Goal: Task Accomplishment & Management: Use online tool/utility

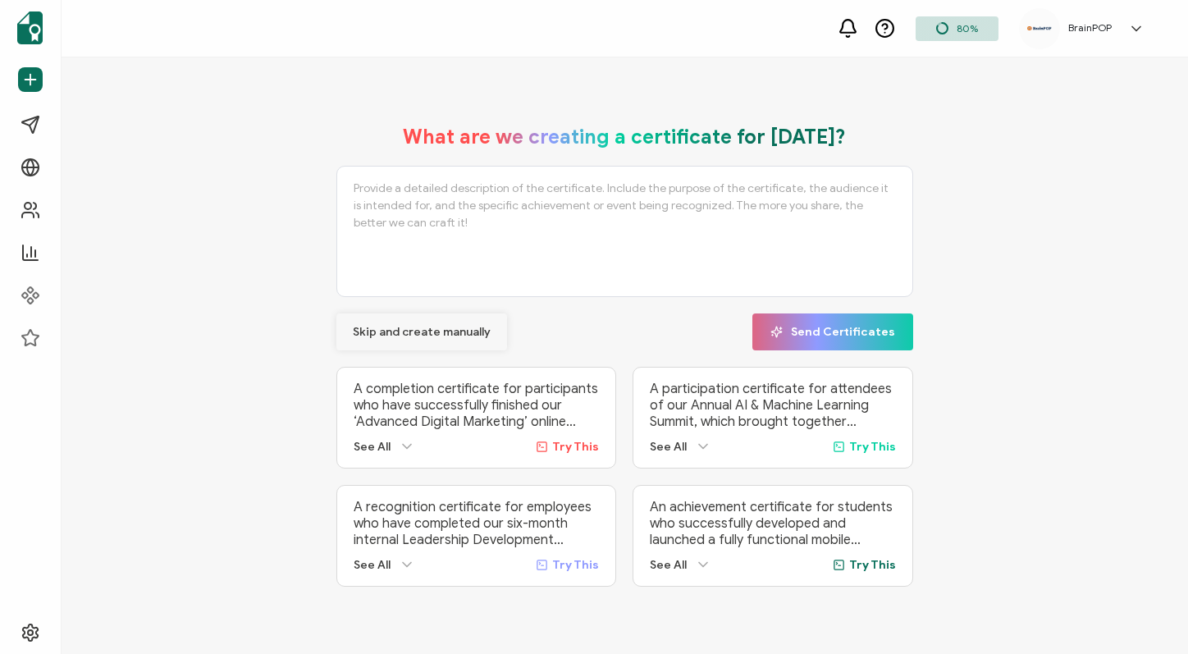
click at [390, 327] on span "Skip and create manually" at bounding box center [422, 332] width 138 height 11
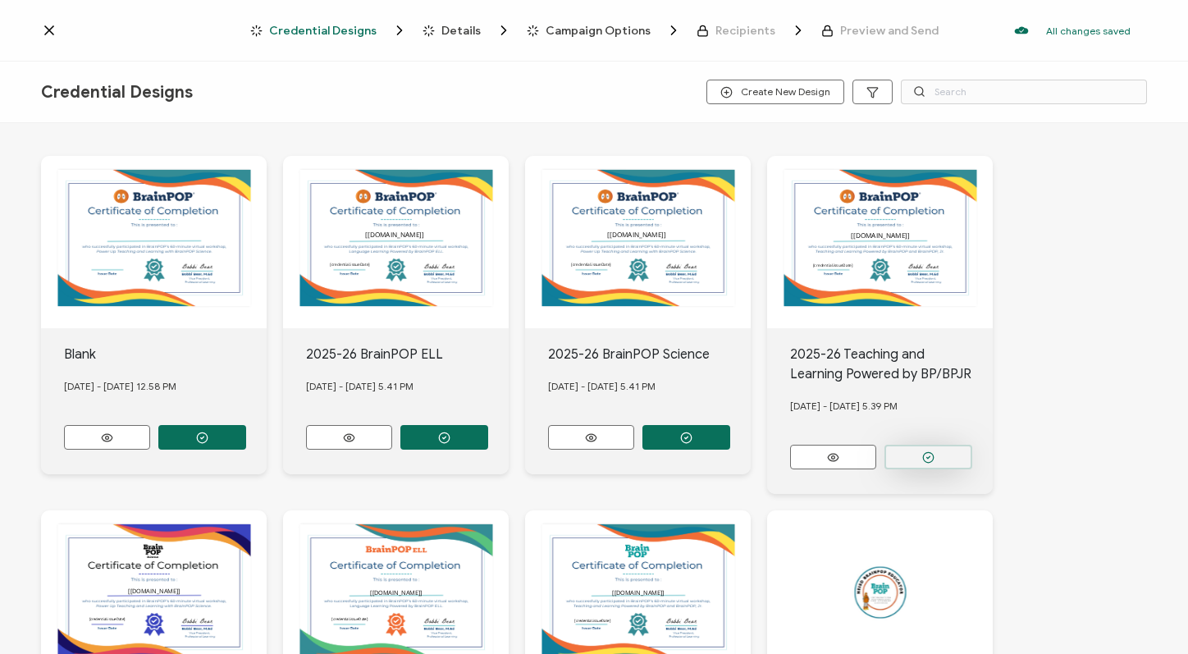
click at [899, 448] on button "button" at bounding box center [929, 457] width 88 height 25
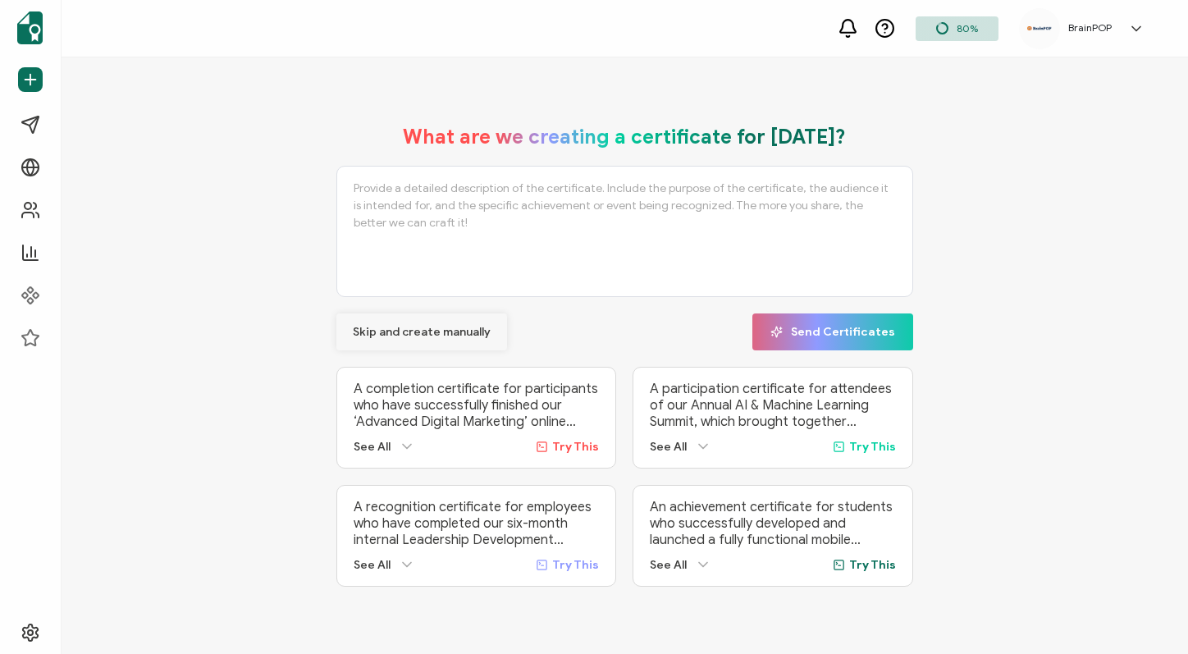
click at [396, 334] on span "Skip and create manually" at bounding box center [422, 332] width 138 height 11
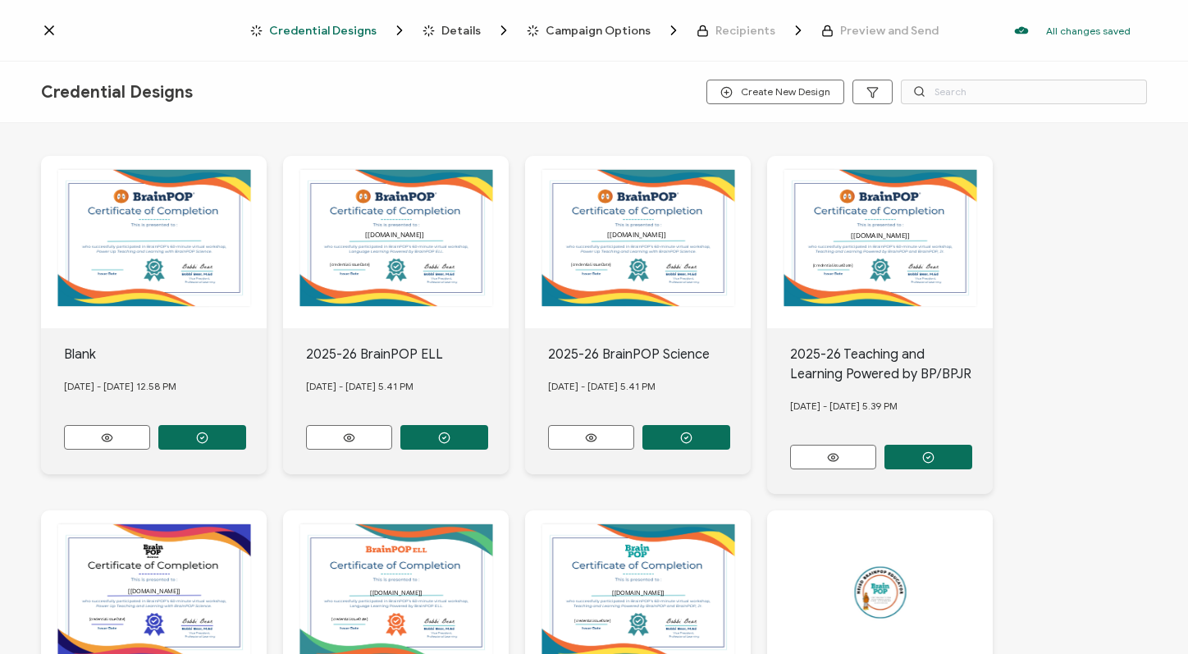
click at [47, 30] on icon at bounding box center [49, 30] width 16 height 16
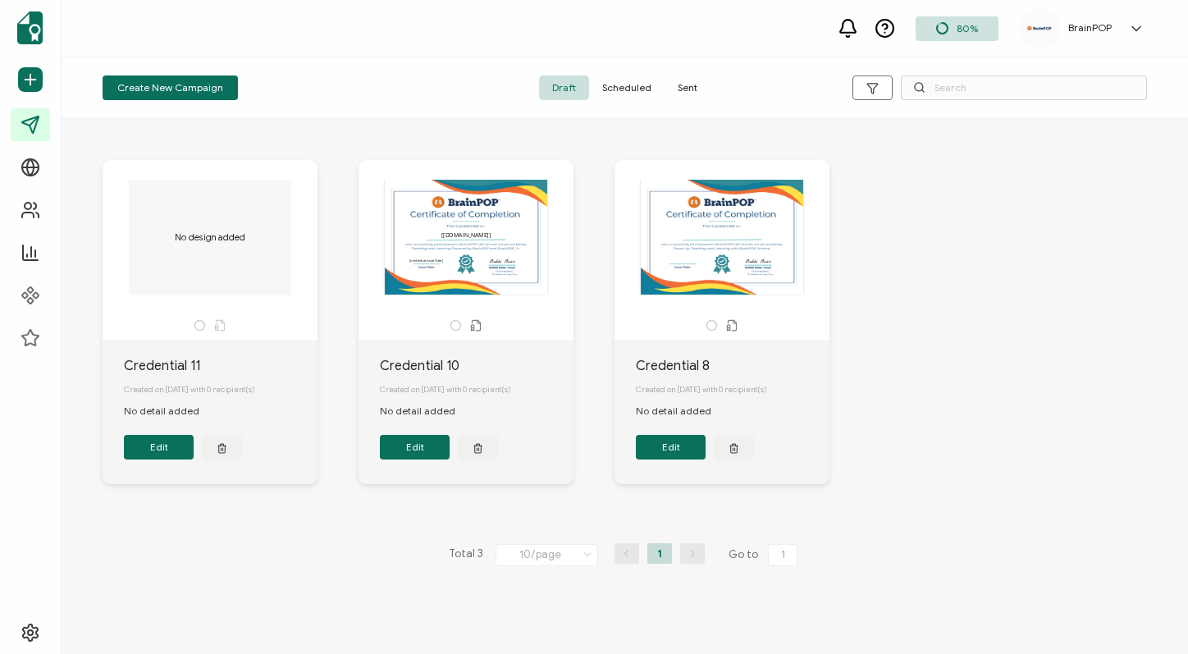
click at [680, 90] on span "Sent" at bounding box center [688, 87] width 46 height 25
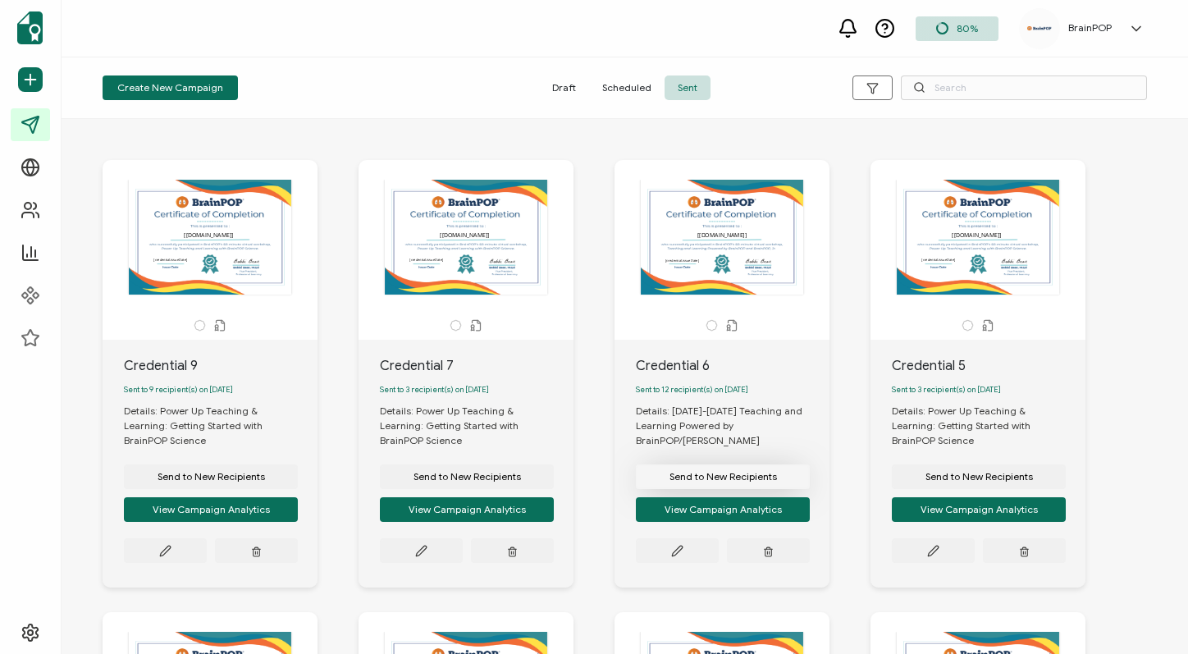
click at [716, 482] on span "Send to New Recipients" at bounding box center [724, 477] width 108 height 10
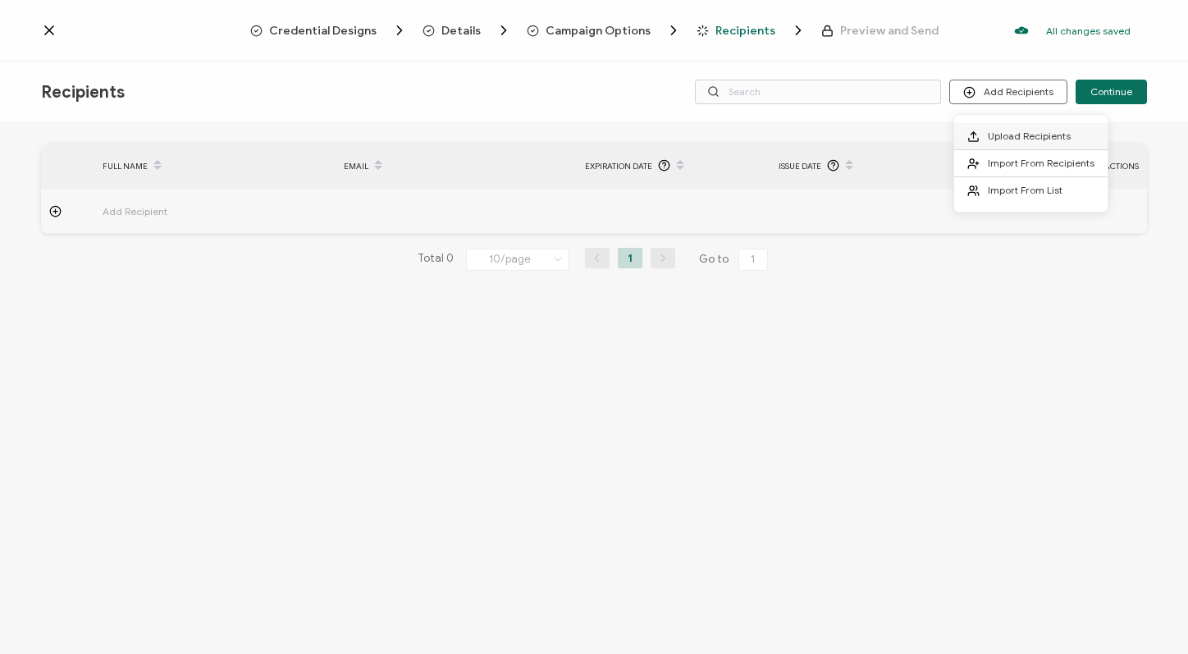
click at [1014, 138] on span "Upload Recipients" at bounding box center [1029, 136] width 83 height 12
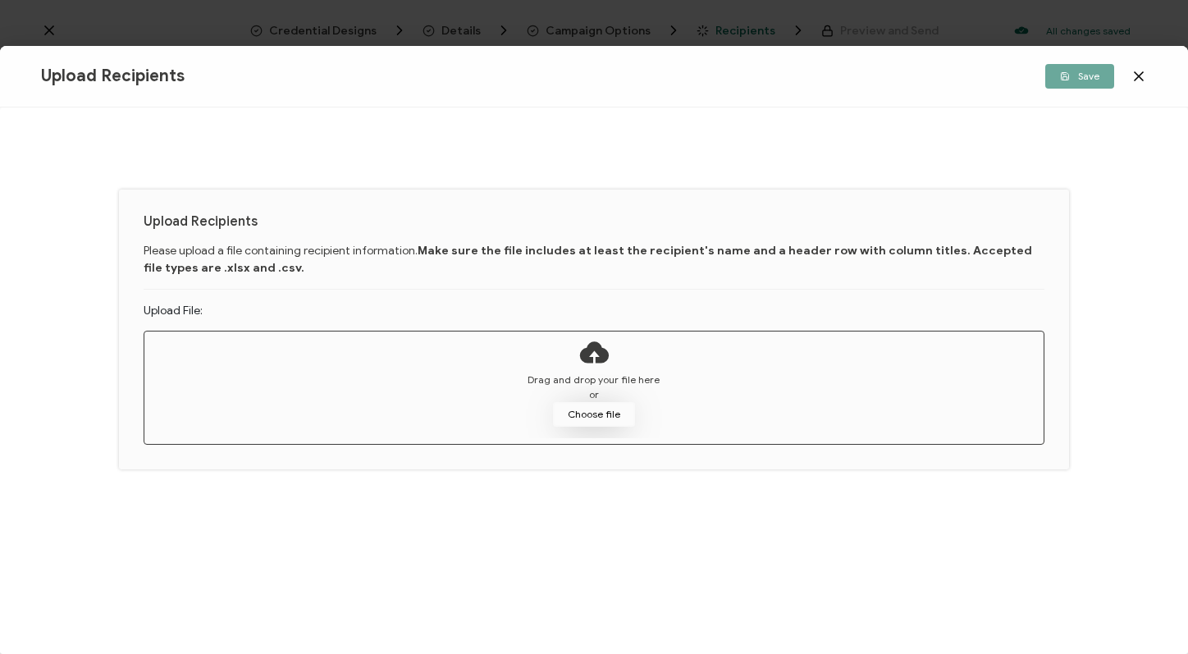
click at [592, 414] on button "Choose file" at bounding box center [594, 414] width 82 height 25
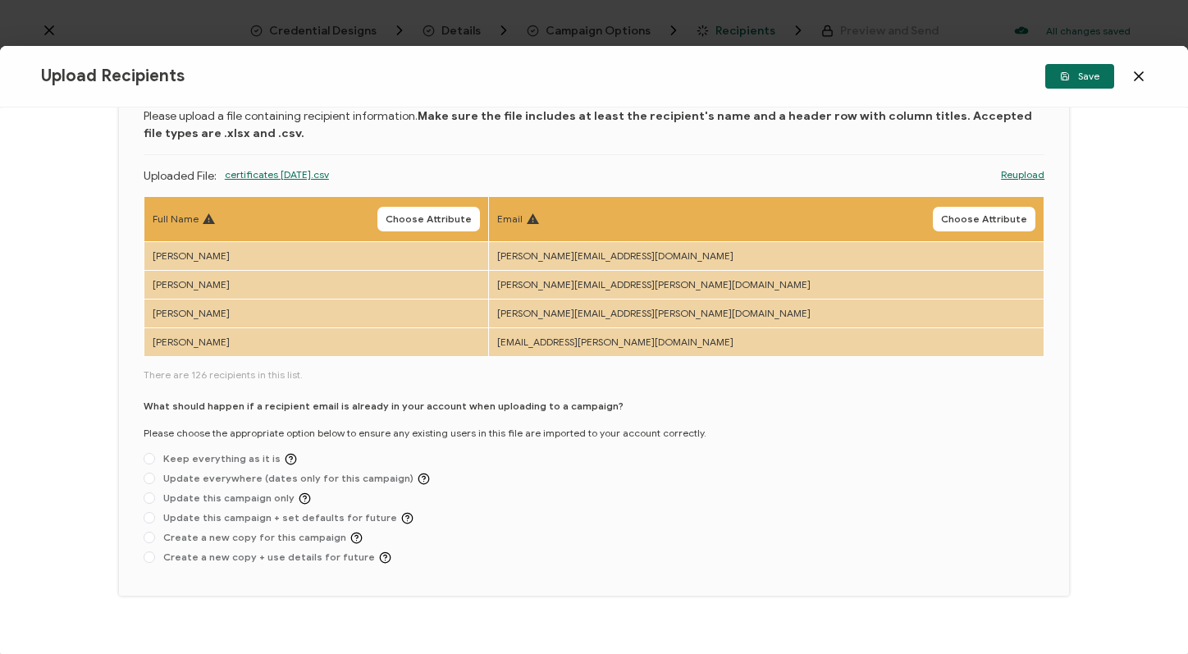
scroll to position [117, 0]
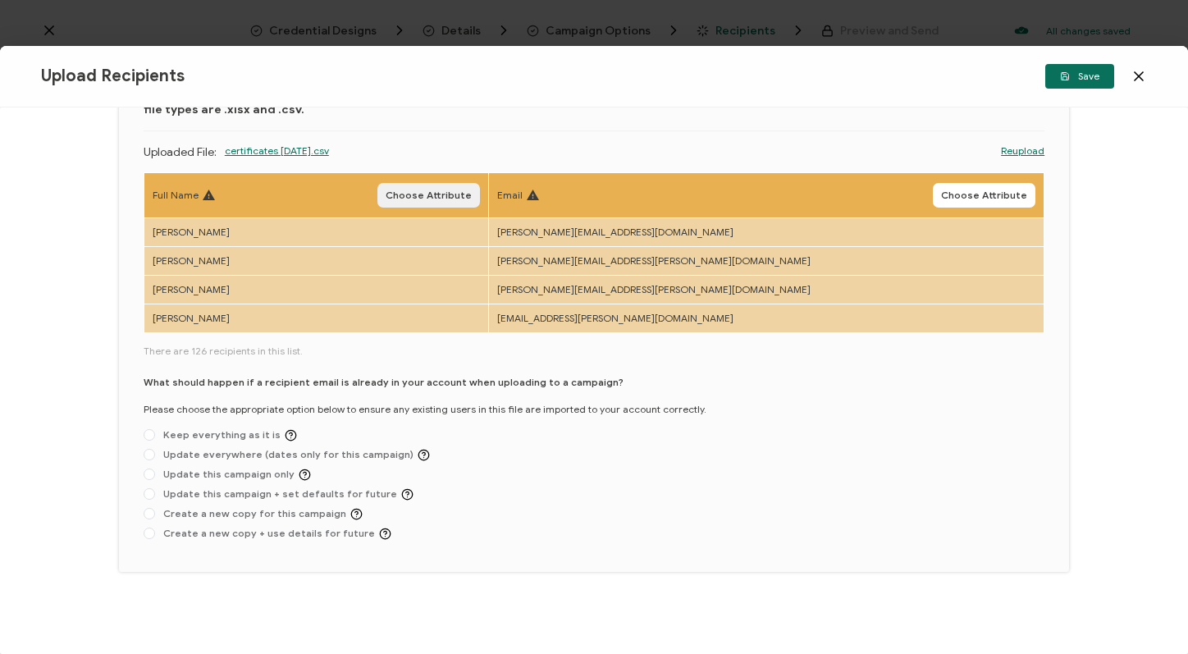
click at [472, 196] on span "Choose Attribute" at bounding box center [429, 195] width 86 height 10
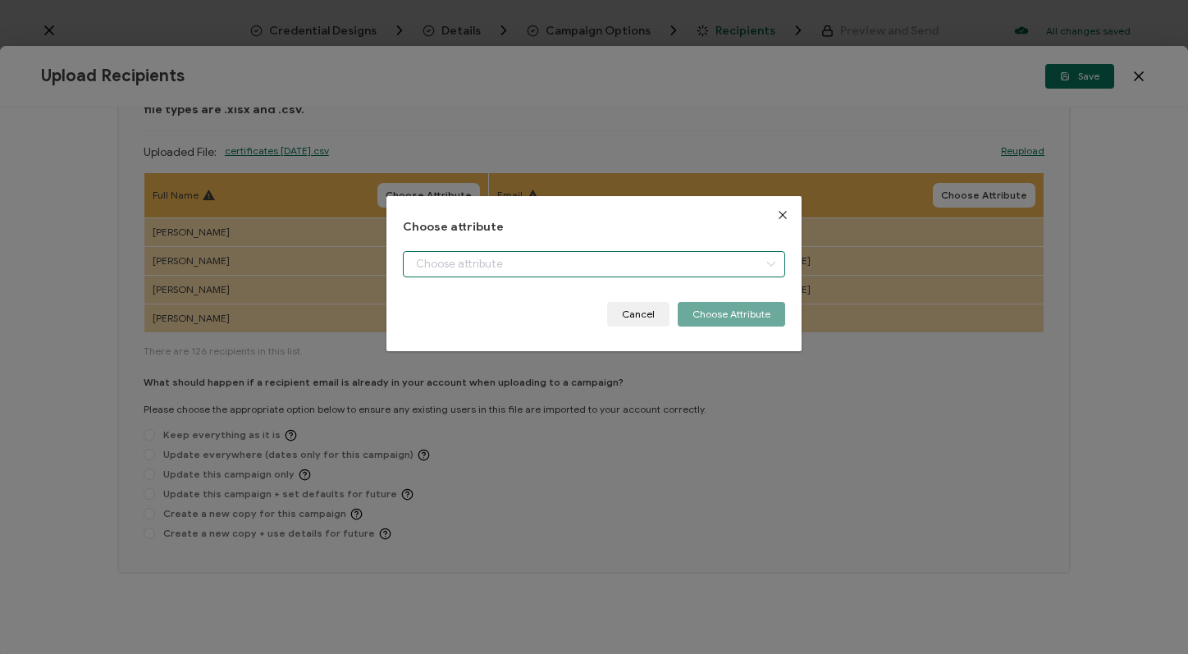
click at [574, 268] on input "dialog" at bounding box center [594, 264] width 383 height 26
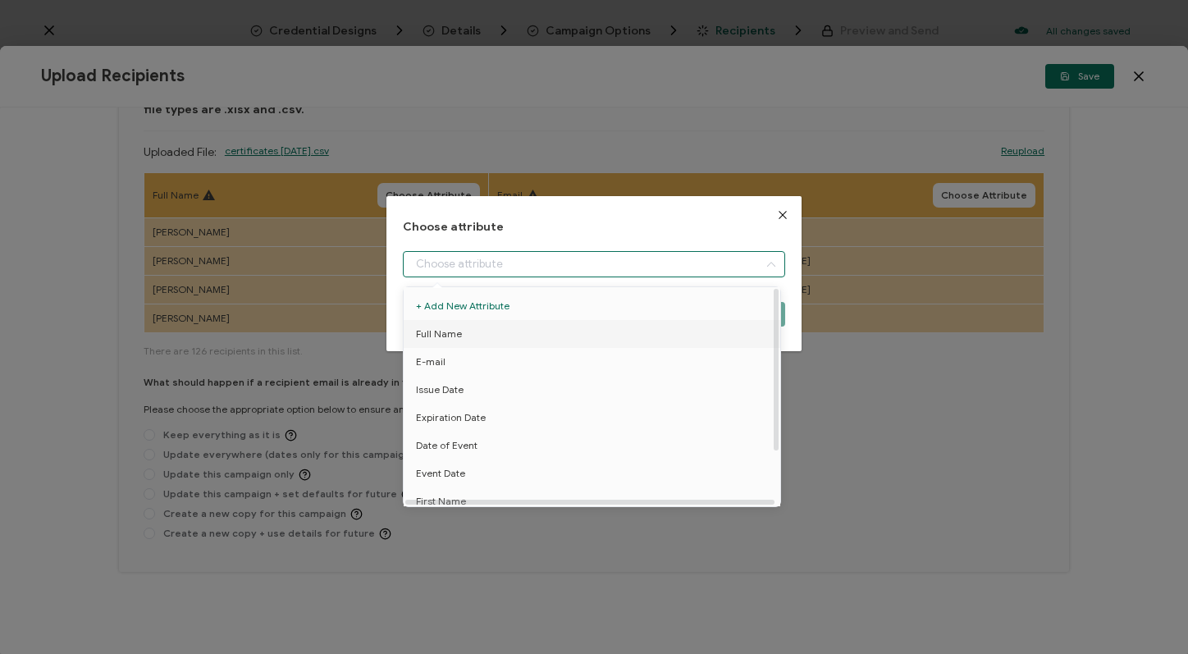
click at [566, 327] on li "Full Name" at bounding box center [595, 334] width 391 height 28
type input "Full Name"
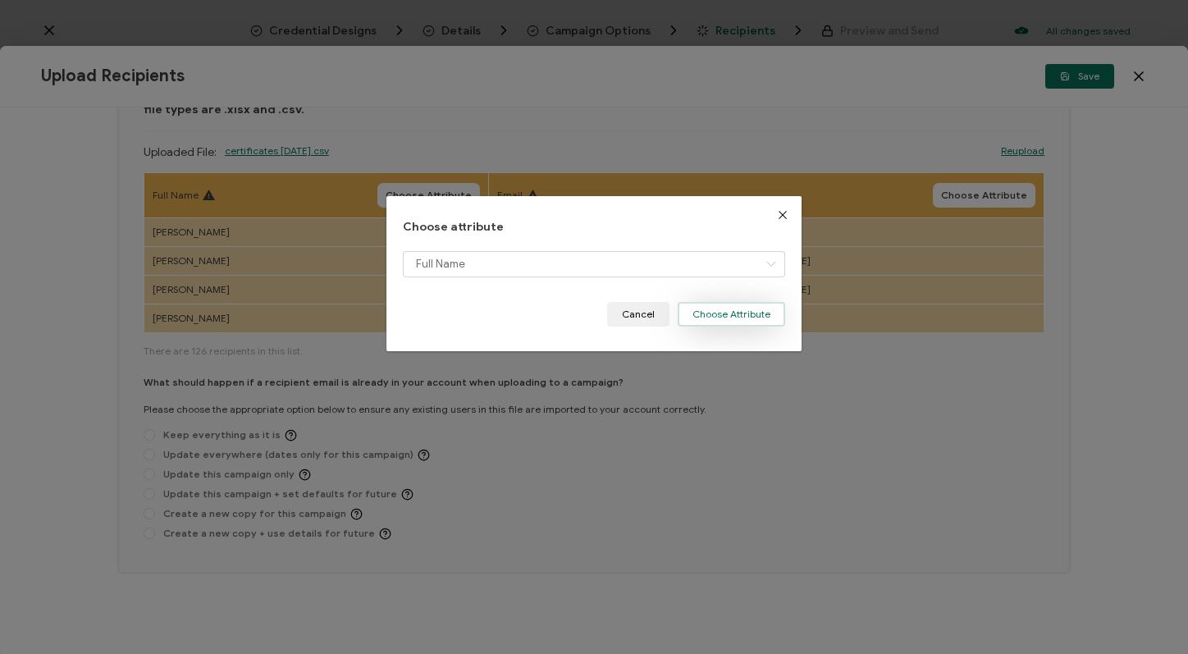
click at [706, 309] on button "Choose Attribute" at bounding box center [732, 314] width 108 height 25
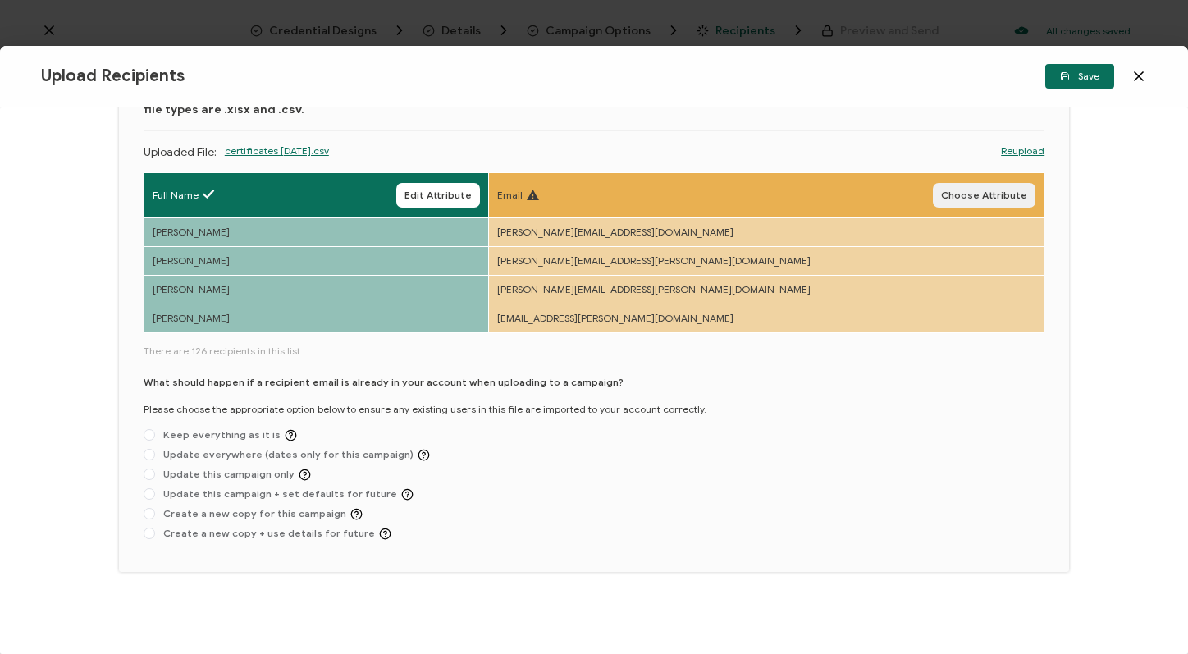
click at [979, 185] on button "Choose Attribute" at bounding box center [984, 195] width 103 height 25
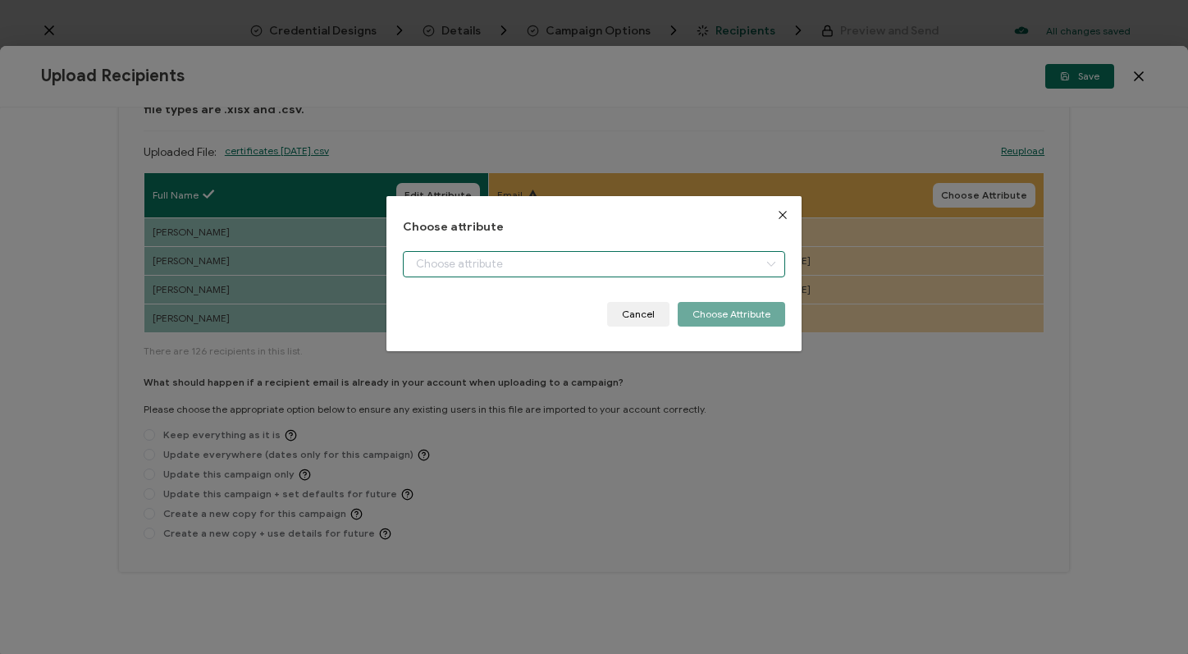
click at [666, 270] on input "dialog" at bounding box center [594, 264] width 383 height 26
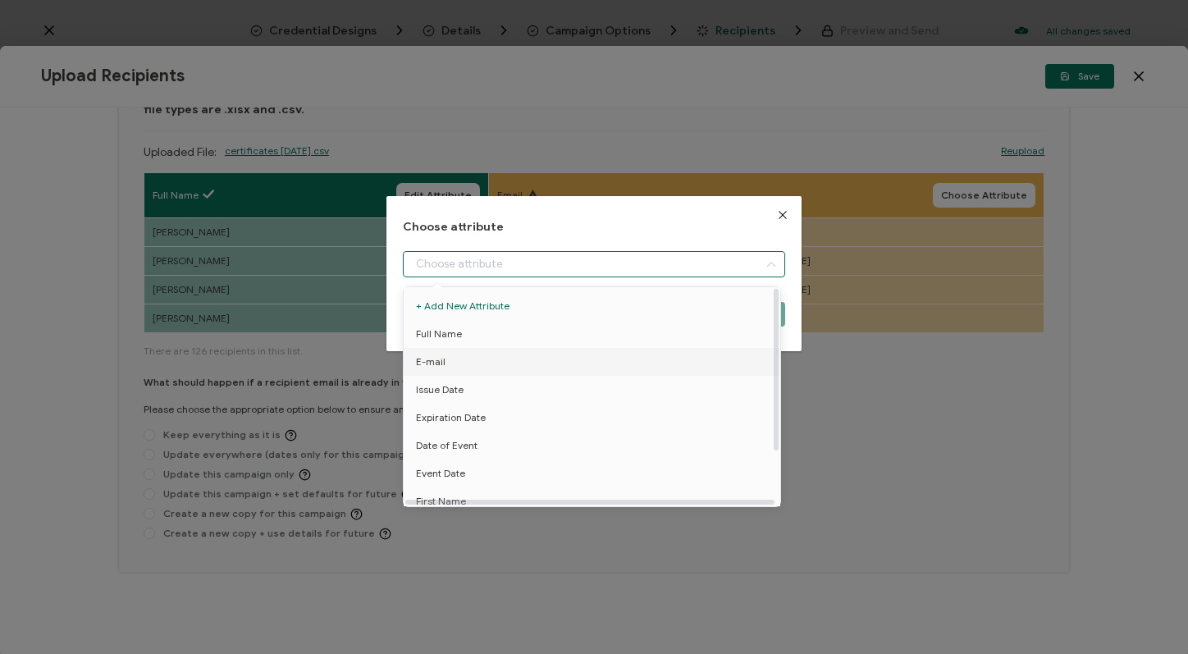
click at [621, 368] on li "E-mail" at bounding box center [595, 362] width 391 height 28
type input "E-mail"
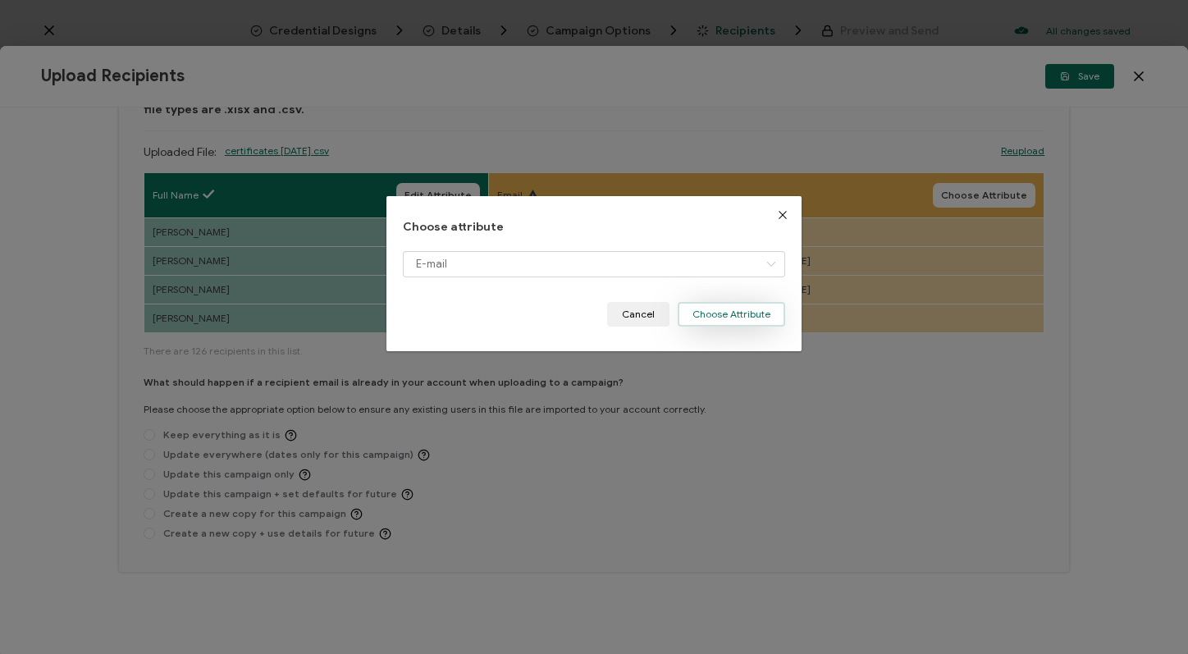
click at [705, 320] on button "Choose Attribute" at bounding box center [732, 314] width 108 height 25
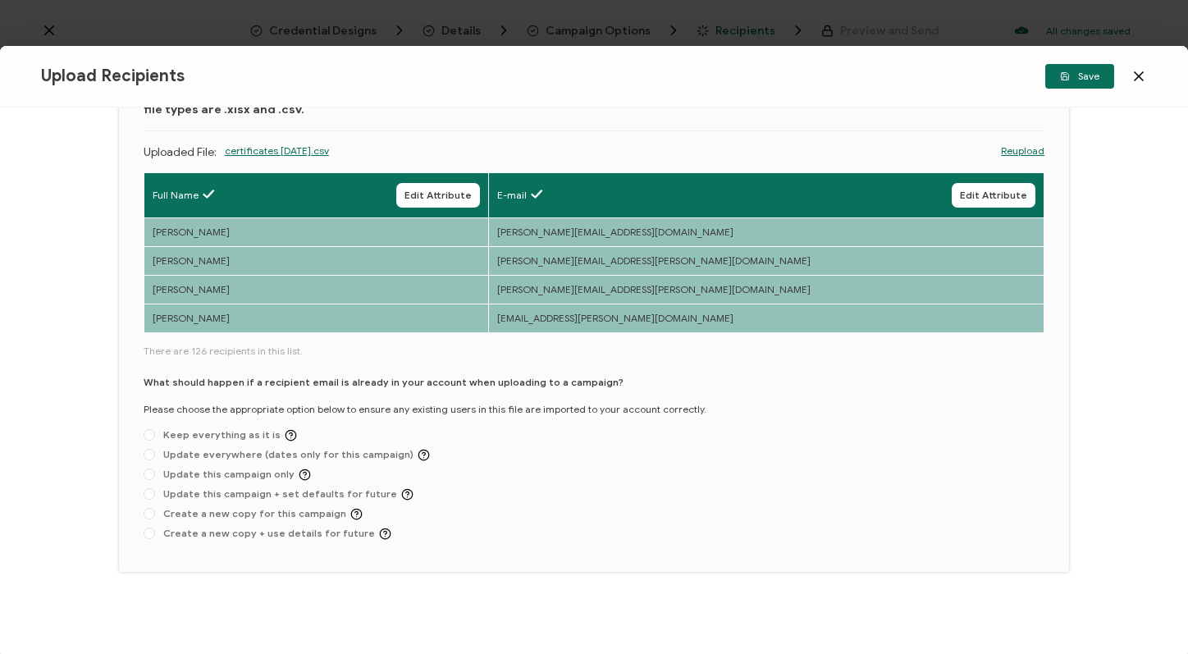
scroll to position [0, 0]
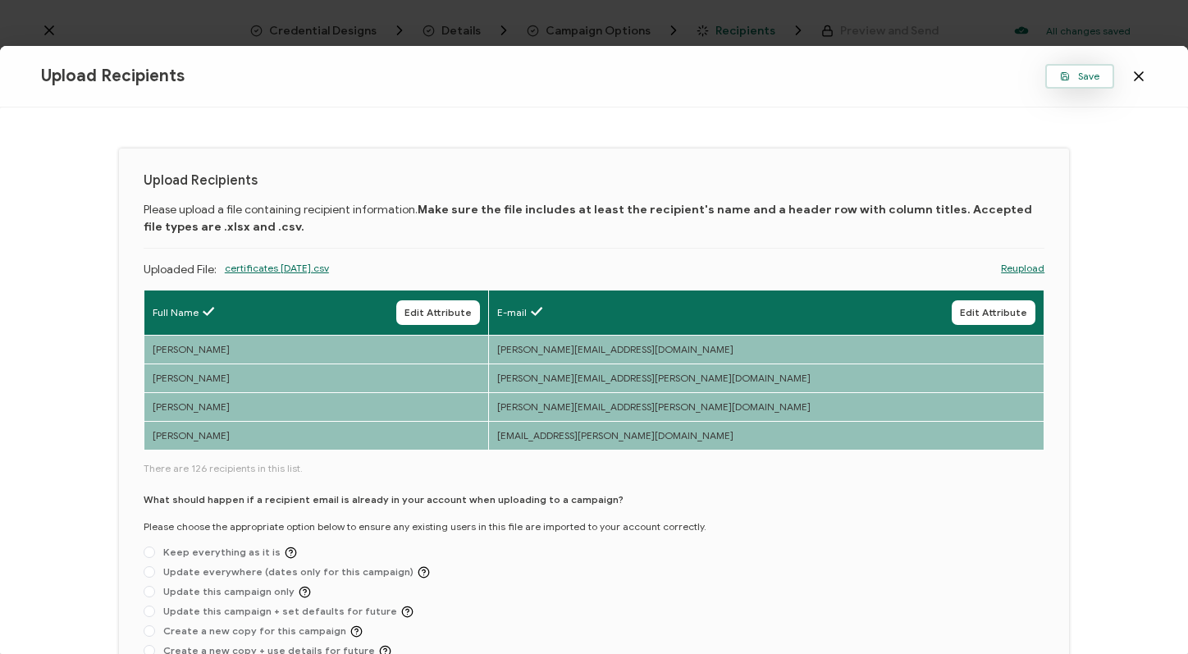
click at [1063, 71] on button "Save" at bounding box center [1079, 76] width 69 height 25
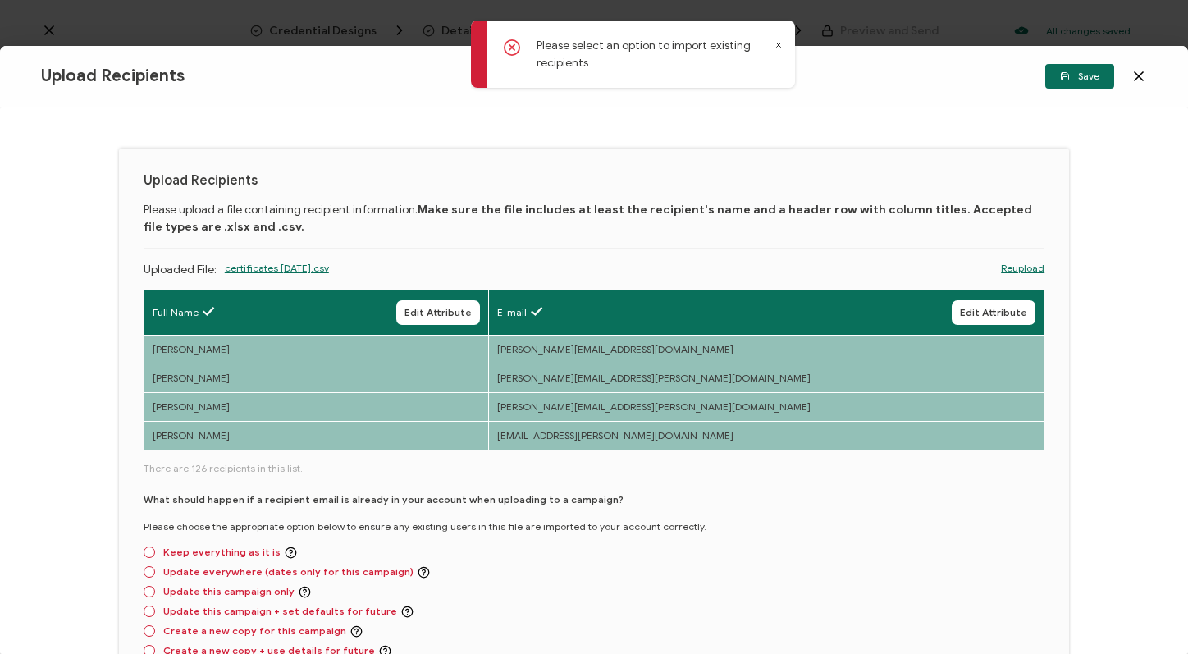
click at [571, 568] on div "What should happen if a recipient email is already in your account when uploadi…" at bounding box center [594, 578] width 901 height 172
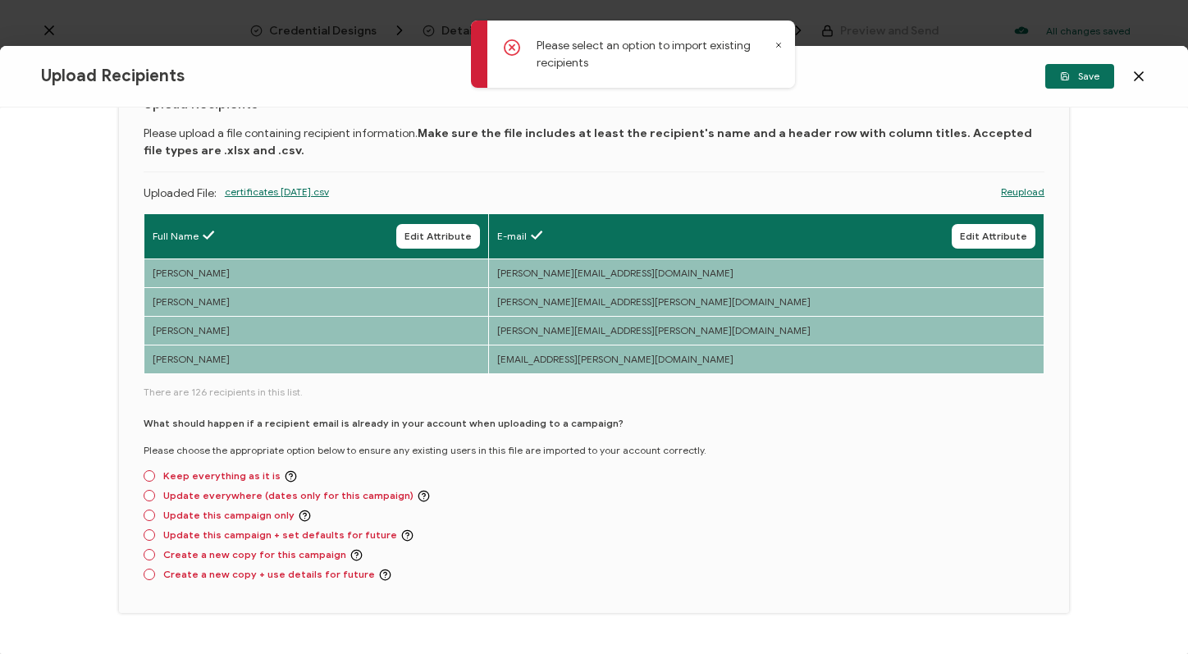
scroll to position [88, 0]
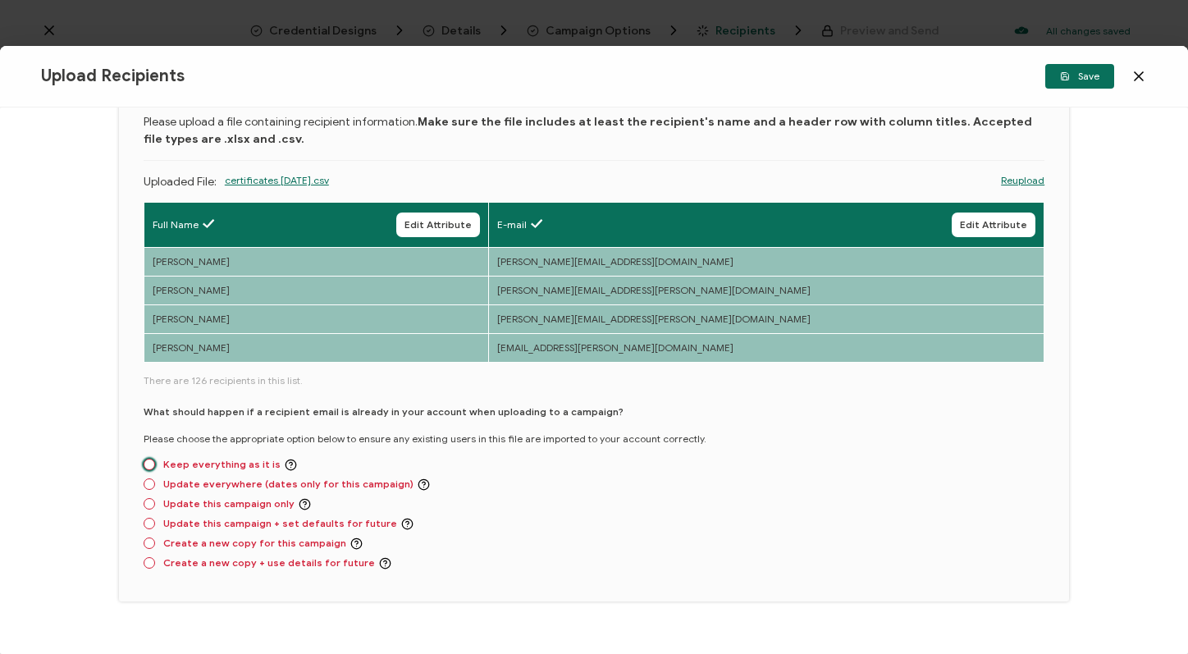
click at [147, 467] on span at bounding box center [149, 464] width 11 height 11
click at [147, 467] on input "Keep everything as it is" at bounding box center [149, 465] width 11 height 13
radio input "true"
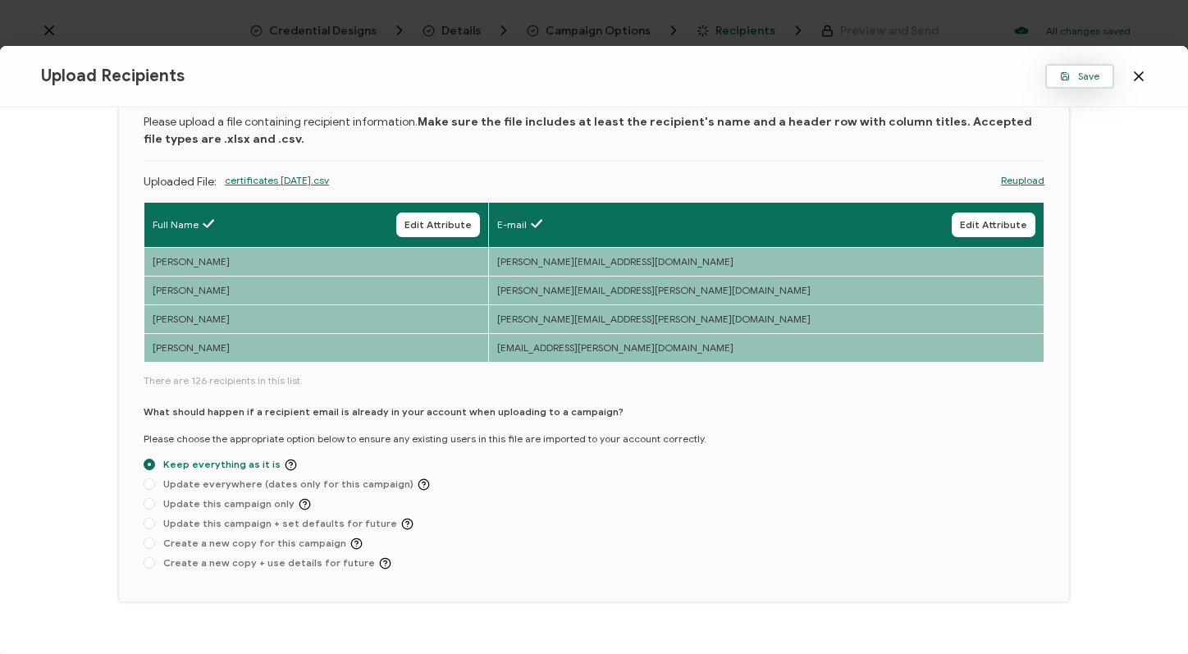
click at [1077, 74] on span "Save" at bounding box center [1079, 76] width 39 height 10
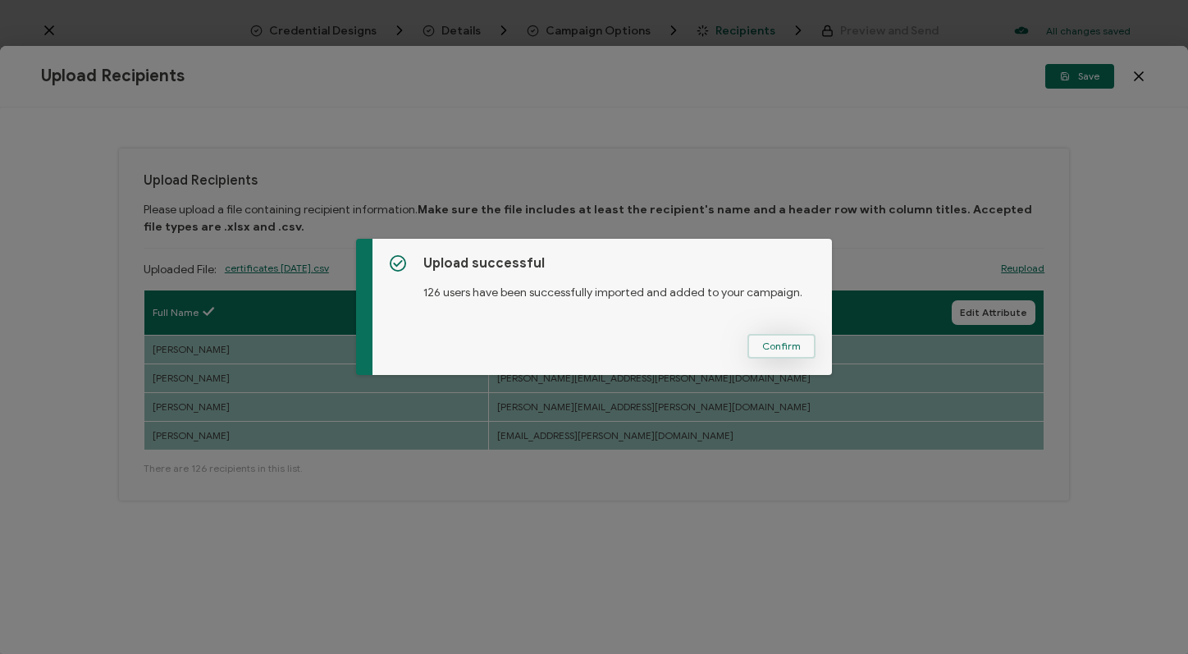
click at [771, 342] on span "Confirm" at bounding box center [781, 346] width 39 height 10
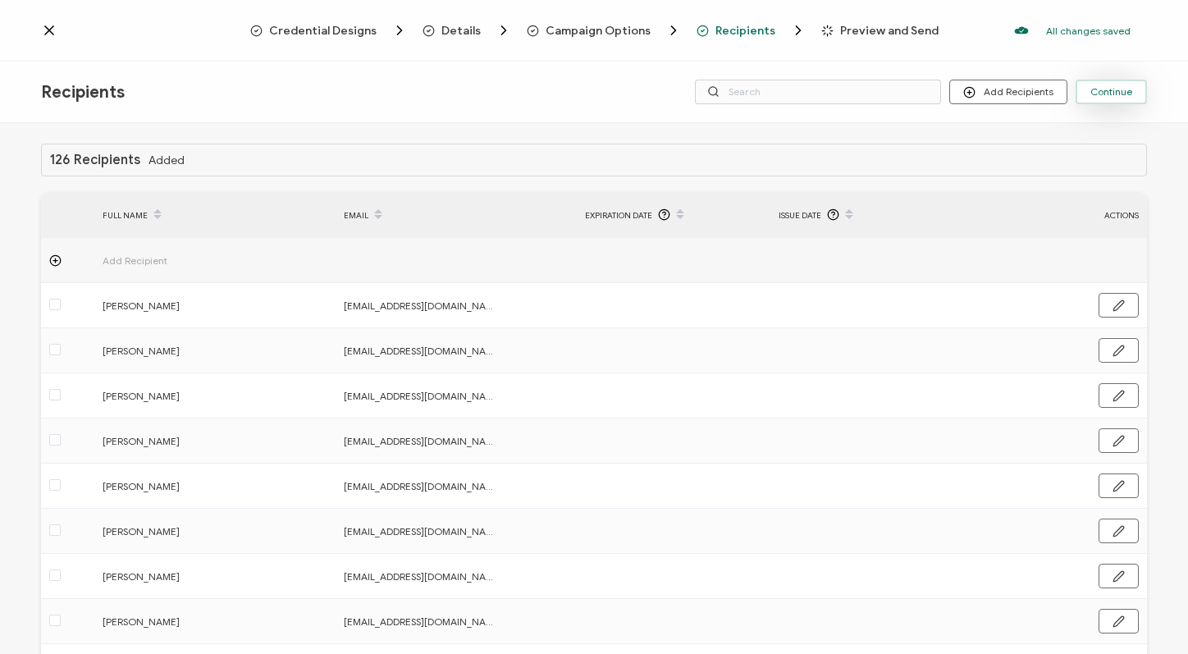
click at [1105, 98] on button "Continue" at bounding box center [1111, 92] width 71 height 25
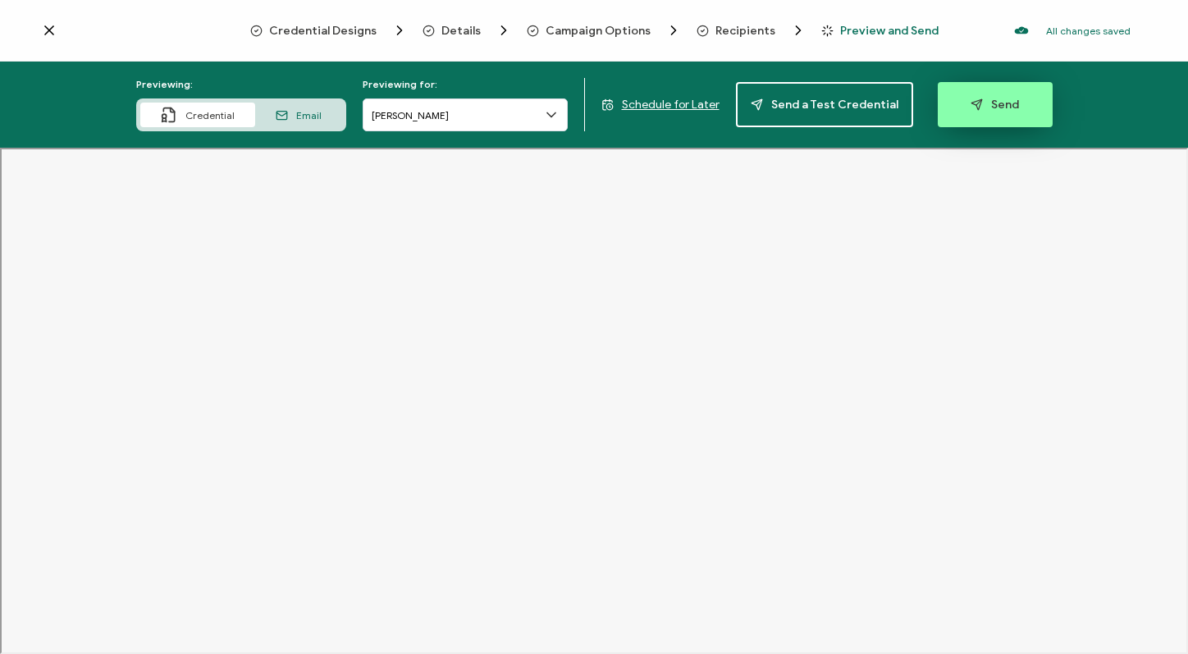
click at [975, 117] on button "Send" at bounding box center [995, 104] width 115 height 45
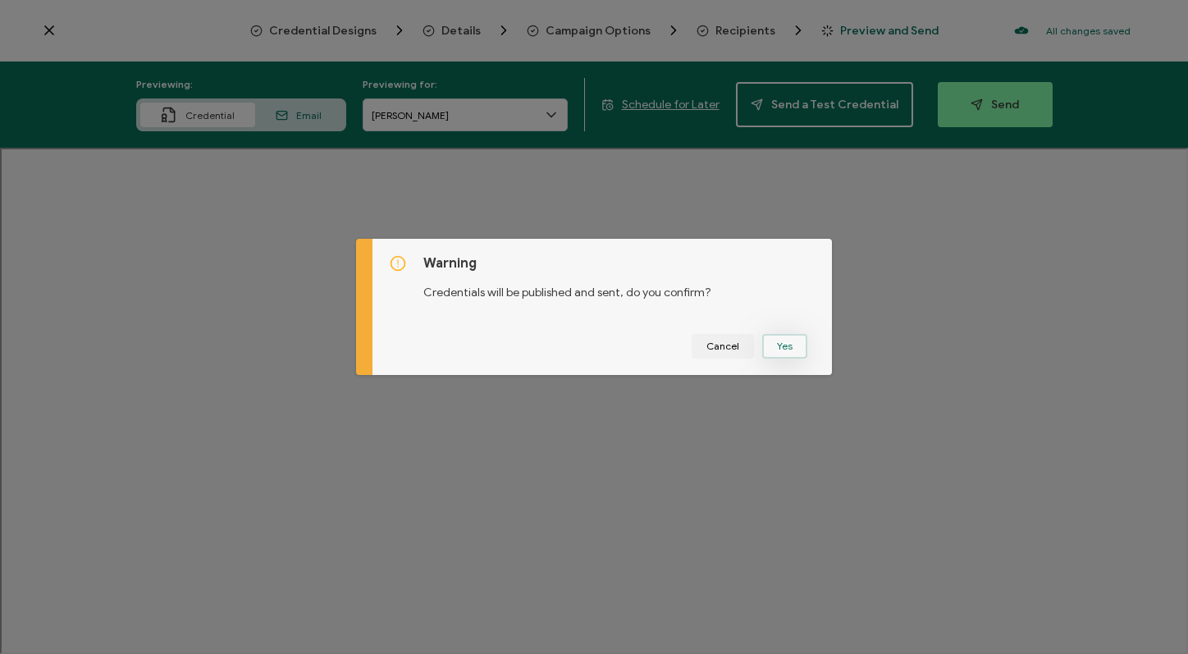
click at [778, 343] on button "Yes" at bounding box center [784, 346] width 45 height 25
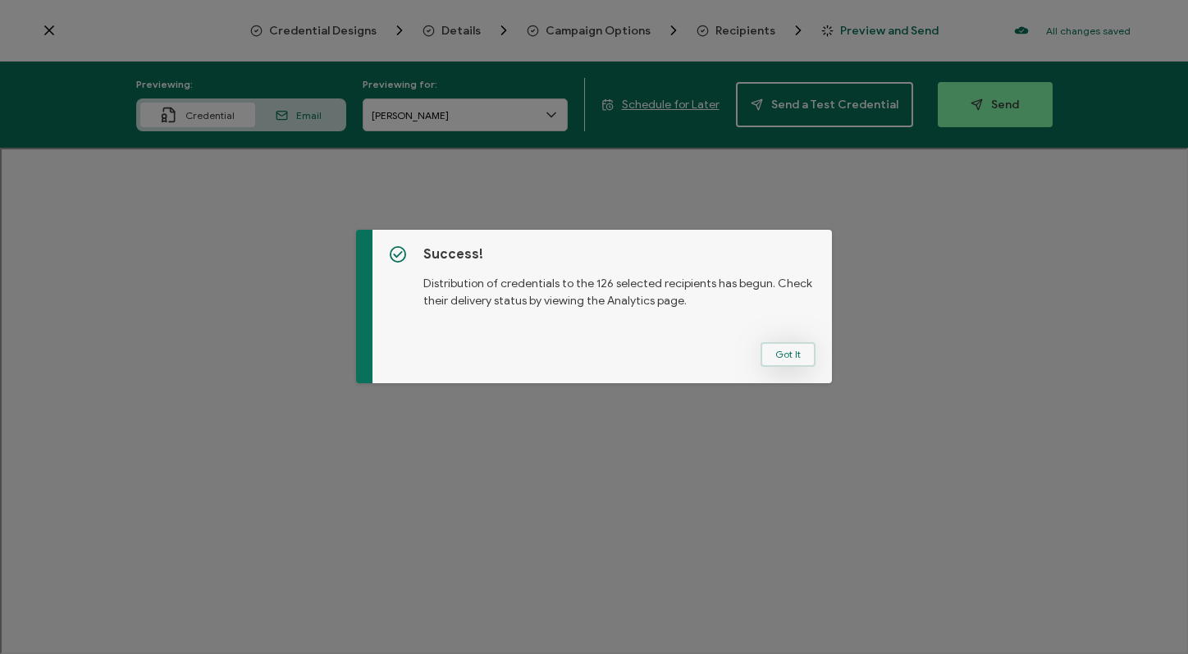
click at [775, 351] on button "Got It" at bounding box center [788, 354] width 55 height 25
